Goal: Task Accomplishment & Management: Manage account settings

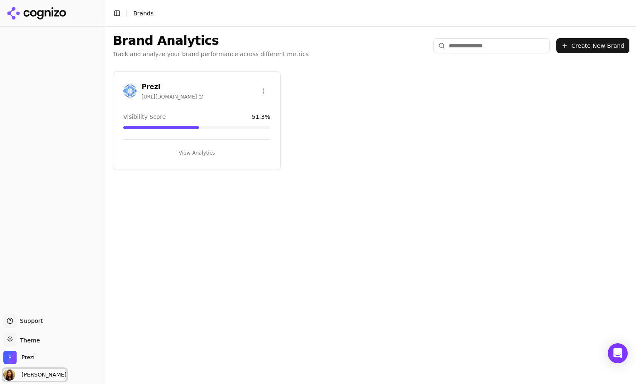
click at [38, 372] on span "[PERSON_NAME]" at bounding box center [42, 374] width 48 height 7
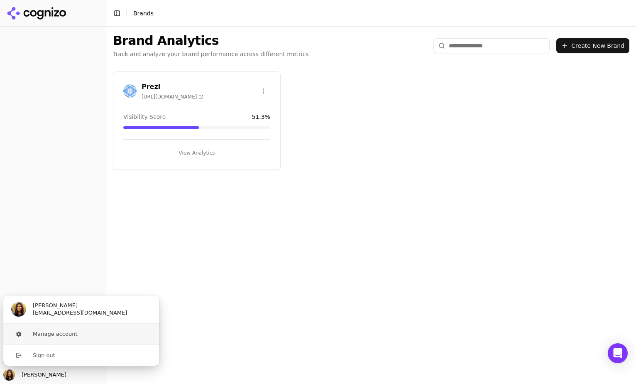
click at [65, 336] on button "Manage account" at bounding box center [81, 333] width 157 height 21
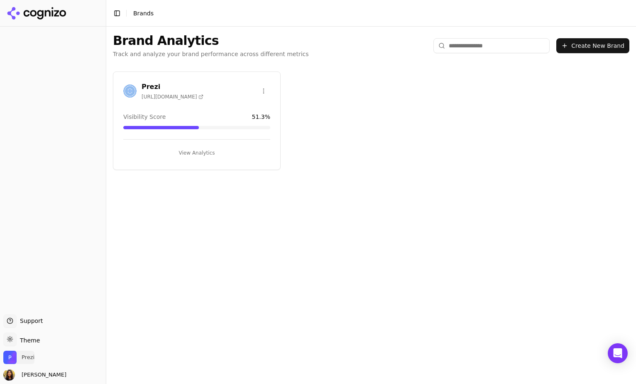
click at [32, 351] on span "Prezi" at bounding box center [18, 356] width 31 height 13
click at [67, 333] on div "Prezi Member Manage" at bounding box center [81, 333] width 157 height 28
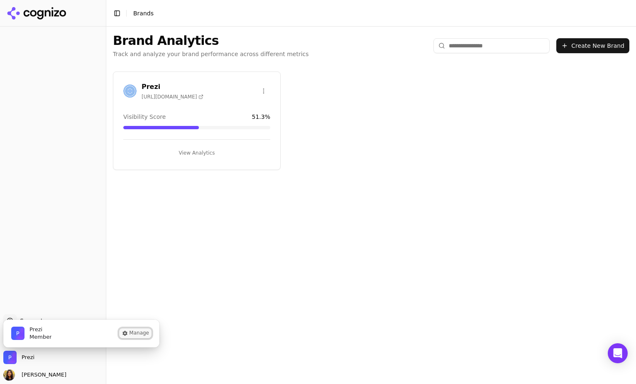
click at [144, 337] on button "Manage" at bounding box center [135, 333] width 32 height 10
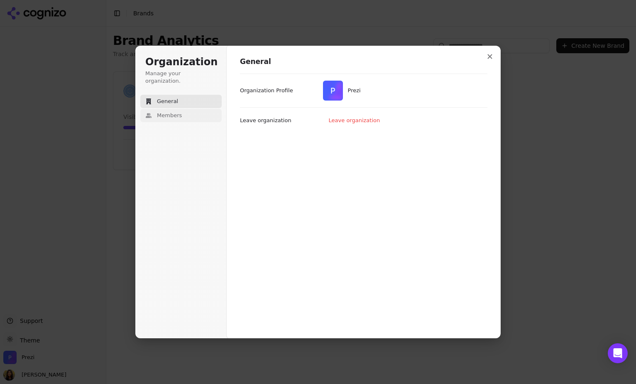
click at [185, 109] on button "Members" at bounding box center [180, 115] width 81 height 13
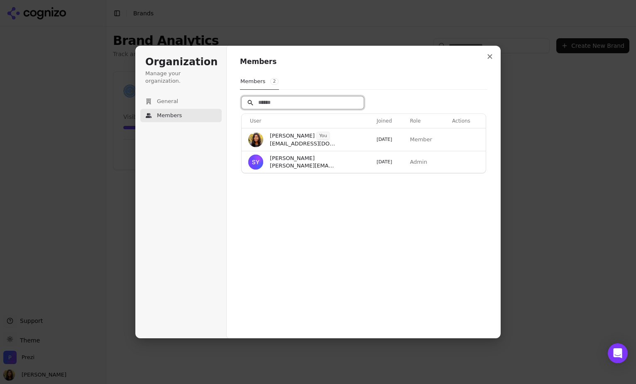
click at [289, 104] on input "Search" at bounding box center [303, 102] width 122 height 12
type input "*"
click at [188, 83] on div "Organization Manage your organization. General Members" at bounding box center [180, 106] width 81 height 100
click at [187, 95] on button "General" at bounding box center [180, 101] width 81 height 13
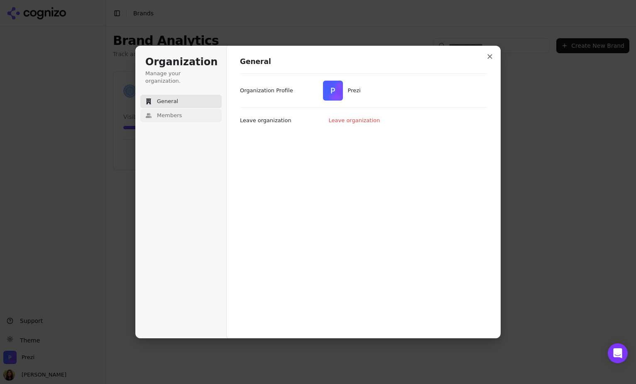
click at [183, 109] on button "Members" at bounding box center [180, 115] width 81 height 13
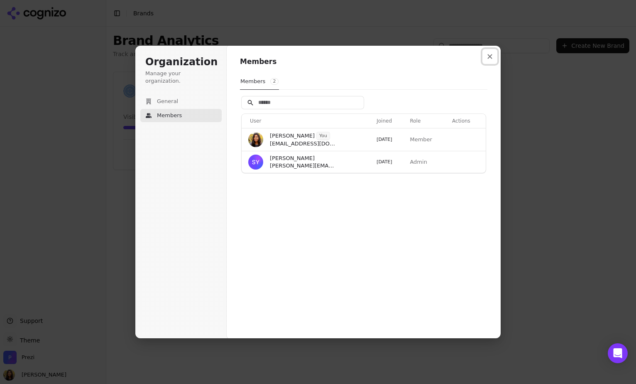
click at [489, 57] on icon "Close modal" at bounding box center [489, 56] width 5 height 5
